Goal: Information Seeking & Learning: Learn about a topic

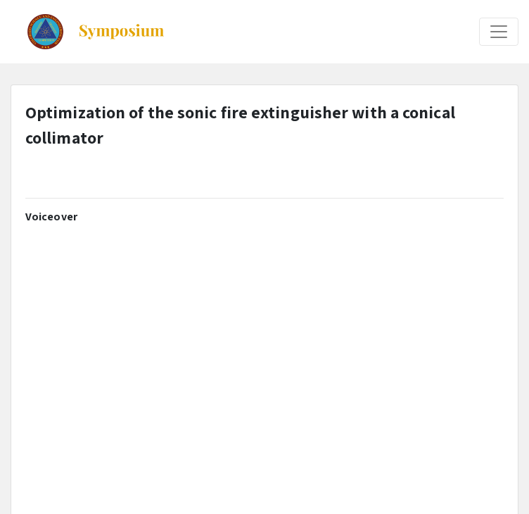
select select "custom"
type input "0"
select select "custom"
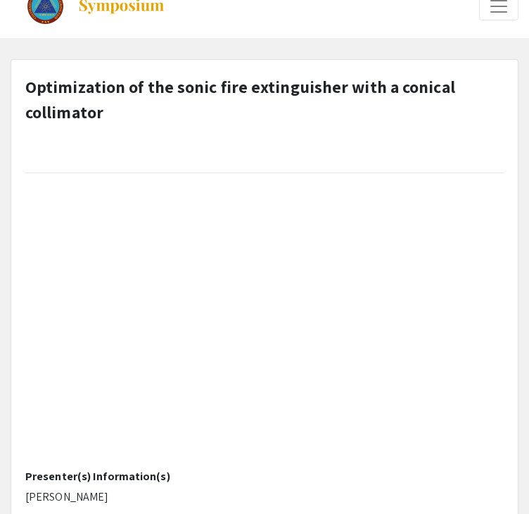
type input "1"
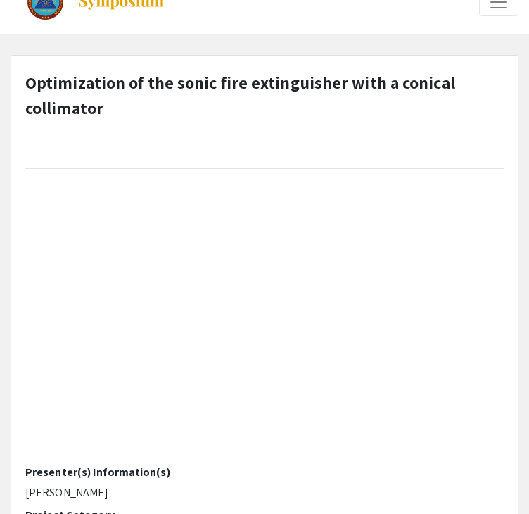
select select "auto"
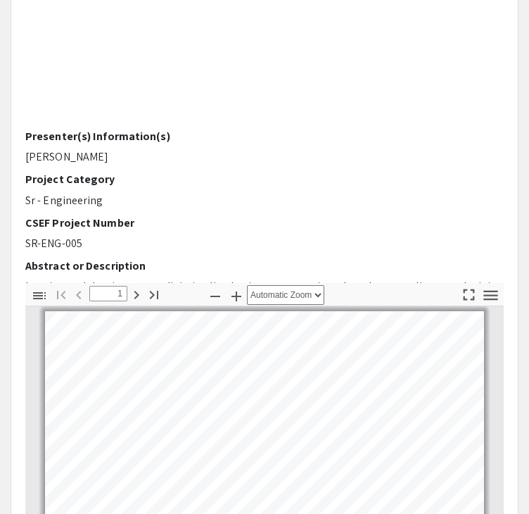
scroll to position [13, 0]
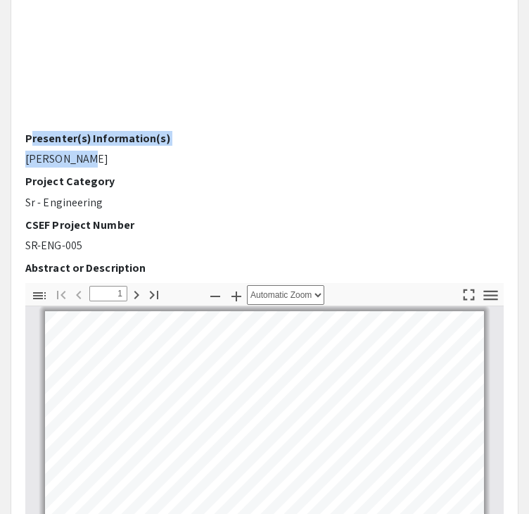
drag, startPoint x: 97, startPoint y: 158, endPoint x: 22, endPoint y: 135, distance: 78.8
click at [22, 135] on div "Voiceover Presenter(s) Information(s) [PERSON_NAME] Project Category Sr - Engin…" at bounding box center [265, 36] width 500 height 493
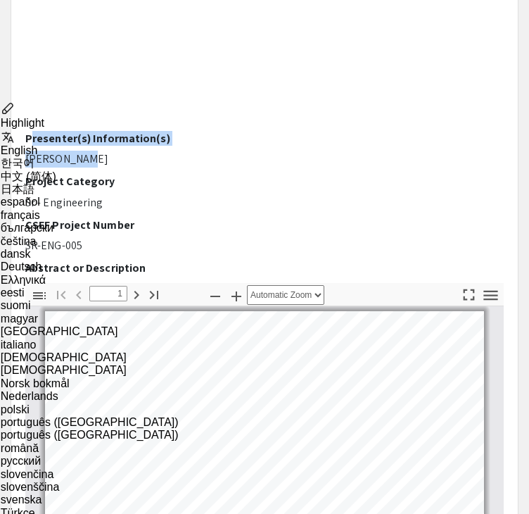
copy div "Presenter(s) Information(s) [PERSON_NAME]"
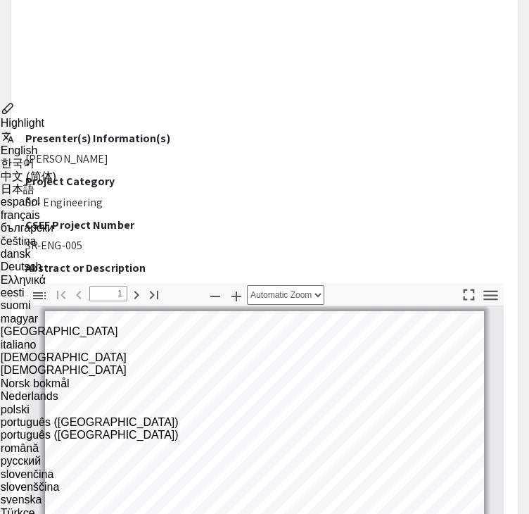
click at [225, 165] on div "Voiceover Presenter(s) Information(s) [PERSON_NAME] Project Category Sr - Engin…" at bounding box center [264, 36] width 479 height 493
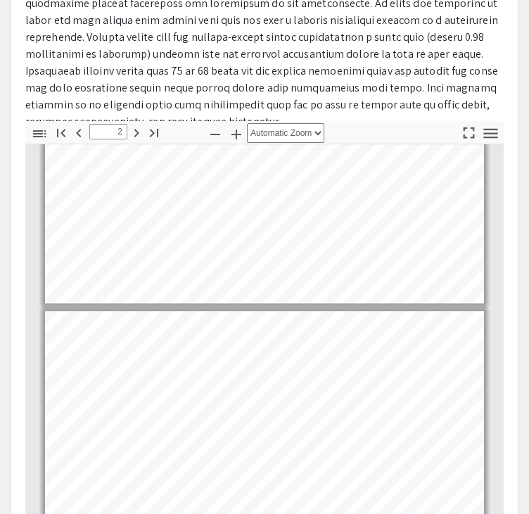
scroll to position [56, 0]
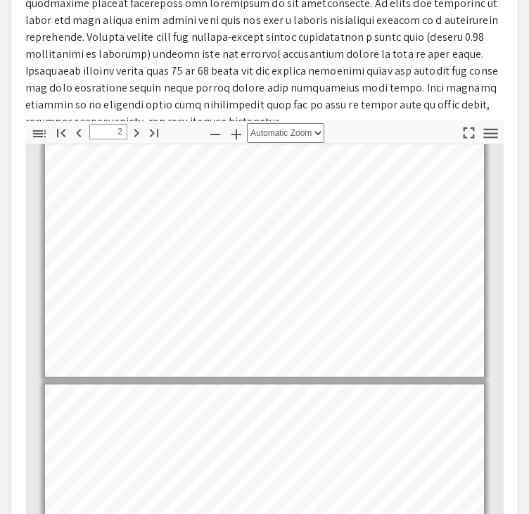
type input "1"
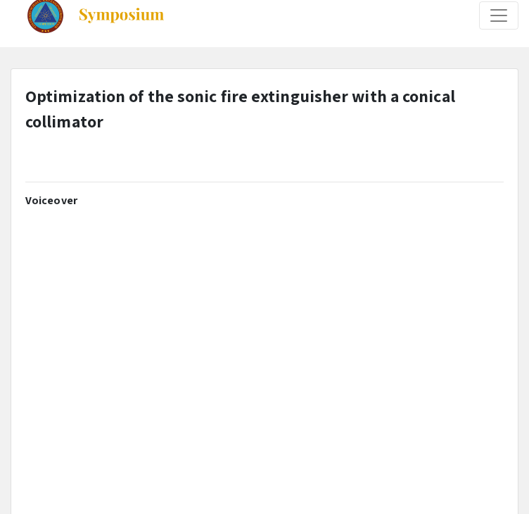
scroll to position [0, 0]
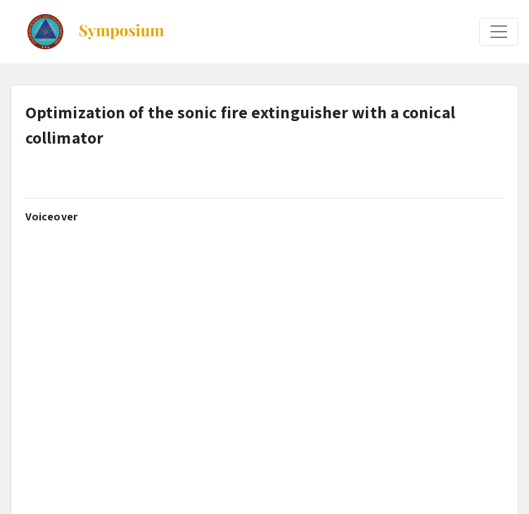
click at [506, 23] on span "Expand or Collapse Menu" at bounding box center [498, 31] width 21 height 21
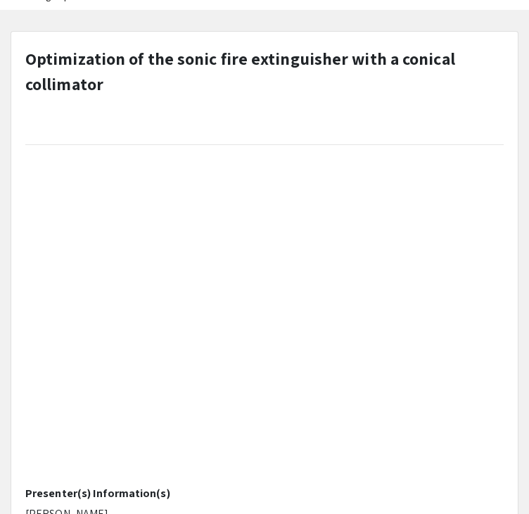
scroll to position [238, 0]
